Goal: Transaction & Acquisition: Subscribe to service/newsletter

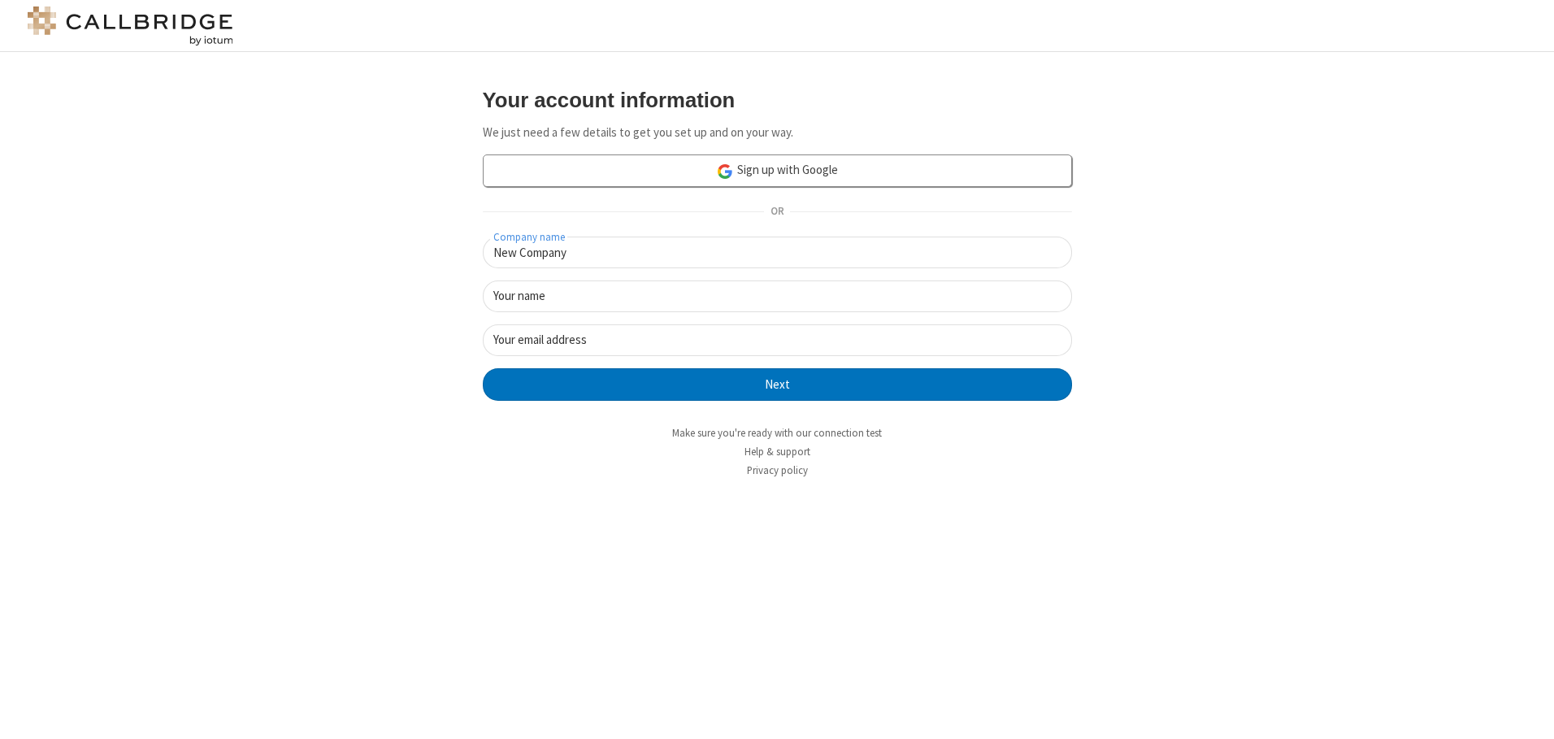
type input "New Company"
type input "New User"
type input "[EMAIL_ADDRESS][DOMAIN_NAME]"
click button "Next" at bounding box center [777, 384] width 589 height 33
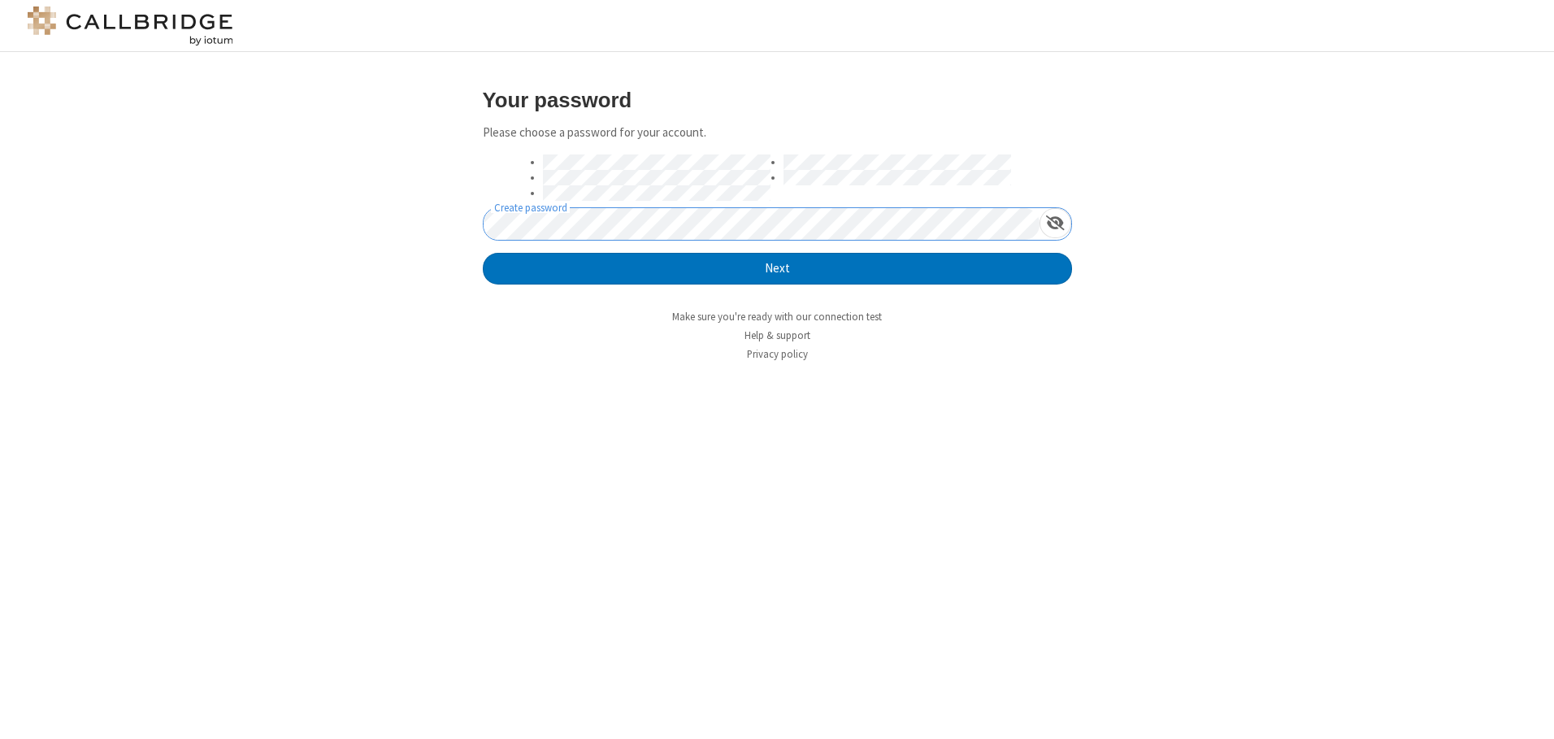
click button "Next" at bounding box center [777, 269] width 589 height 33
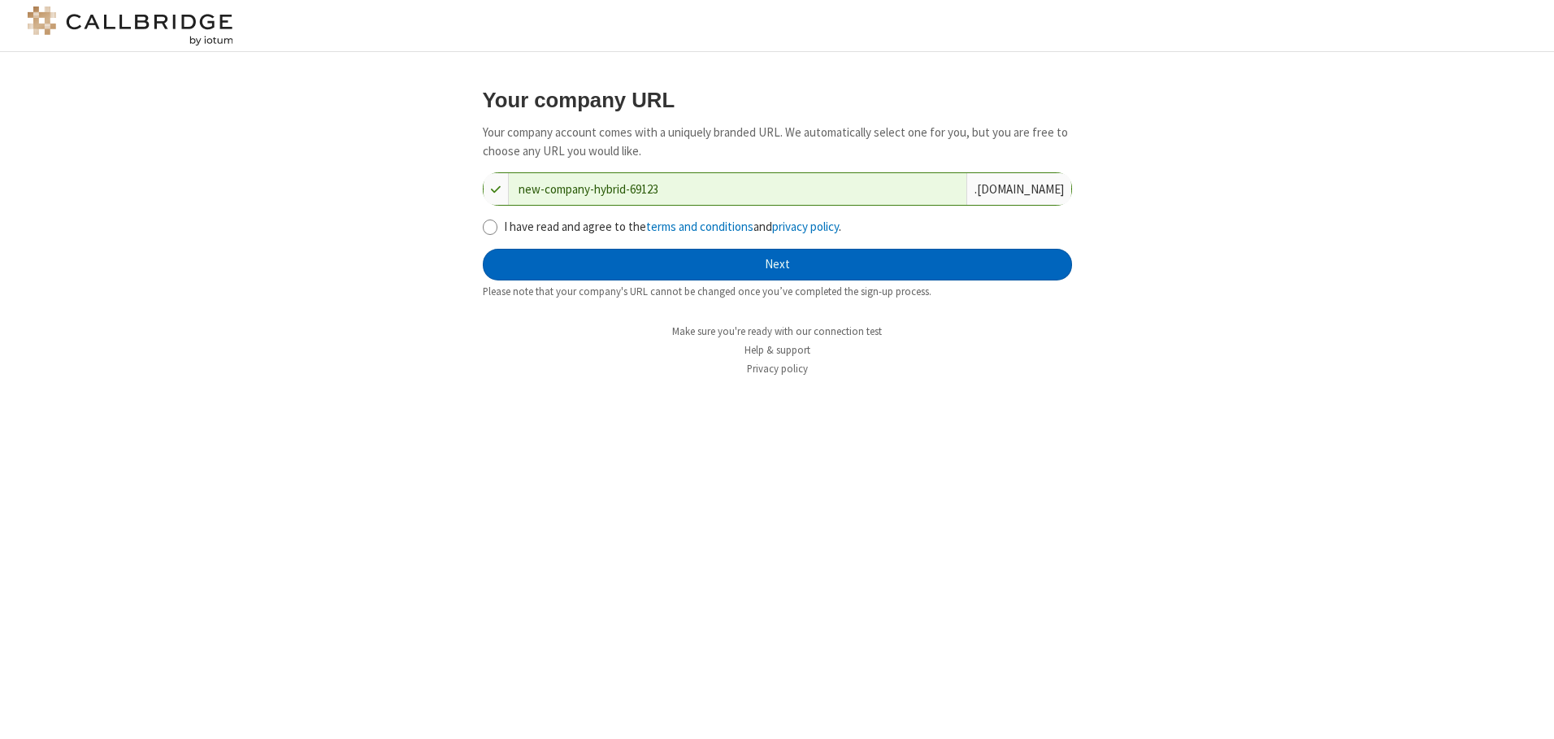
click at [777, 264] on button "Next" at bounding box center [777, 265] width 589 height 33
